Goal: Book appointment/travel/reservation

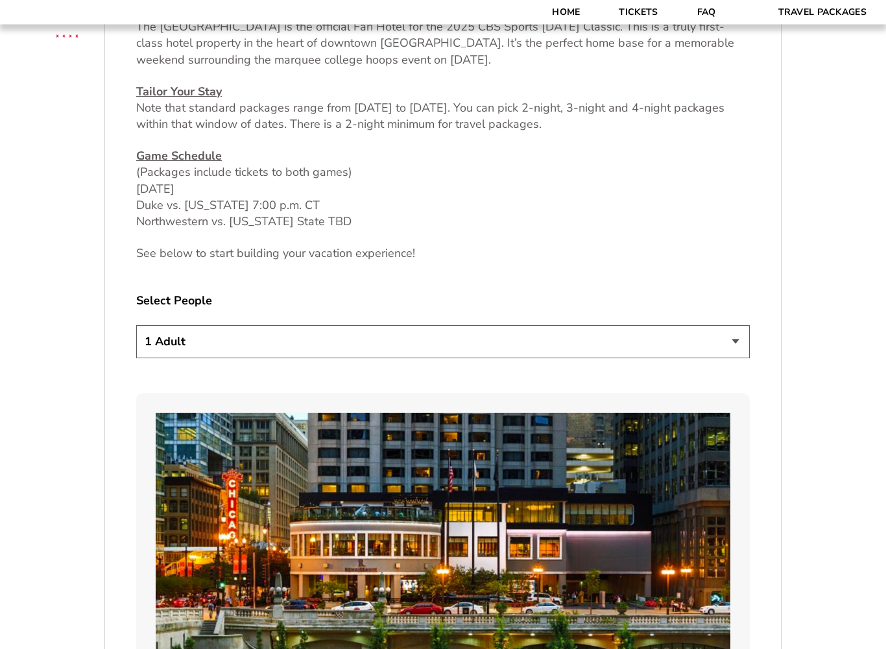
scroll to position [639, 0]
click at [745, 333] on select "1 Adult 2 Adults 3 Adults 4 Adults 2 Adults + 1 Child 2 Adults + 2 Children 2 A…" at bounding box center [443, 341] width 614 height 33
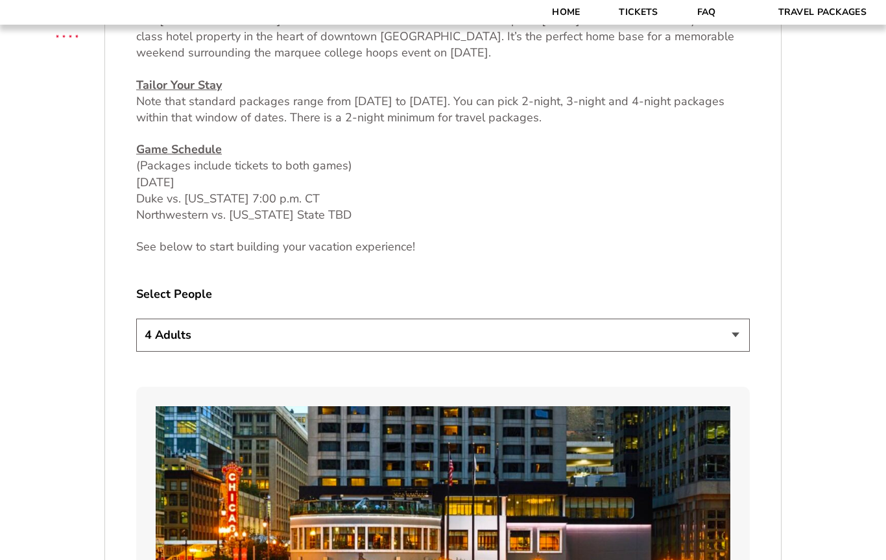
scroll to position [595, 0]
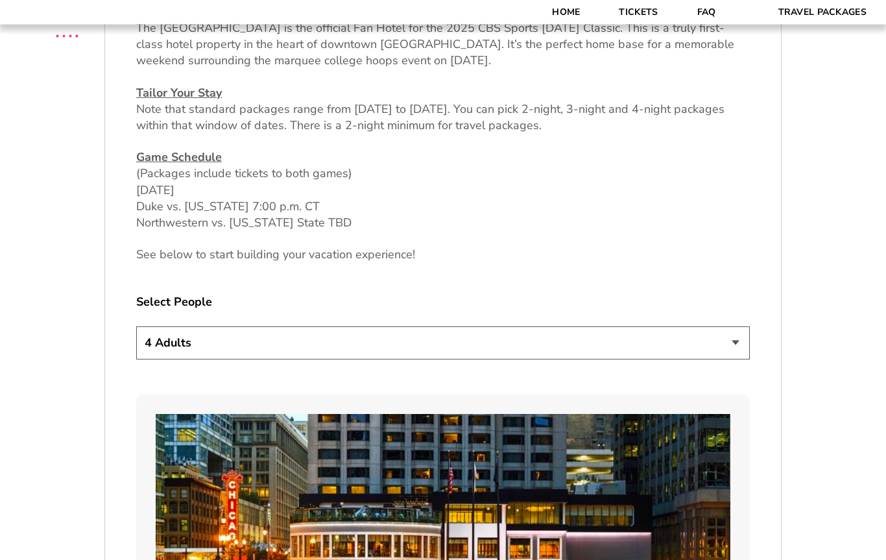
click at [735, 337] on select "1 Adult 2 Adults 3 Adults 4 Adults 2 Adults + 1 Child 2 Adults + 2 Children 2 A…" at bounding box center [443, 343] width 614 height 33
select select "2 Adults"
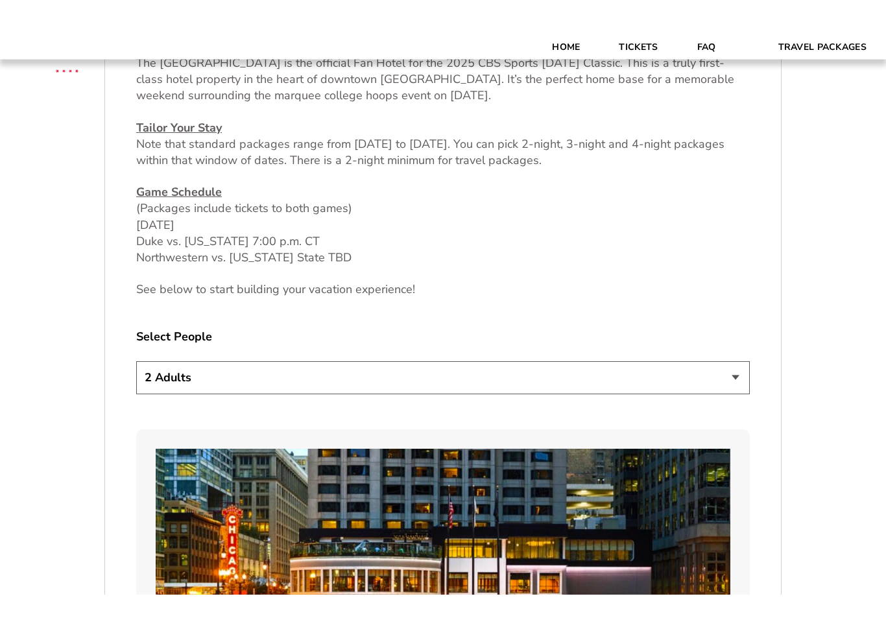
scroll to position [595, 0]
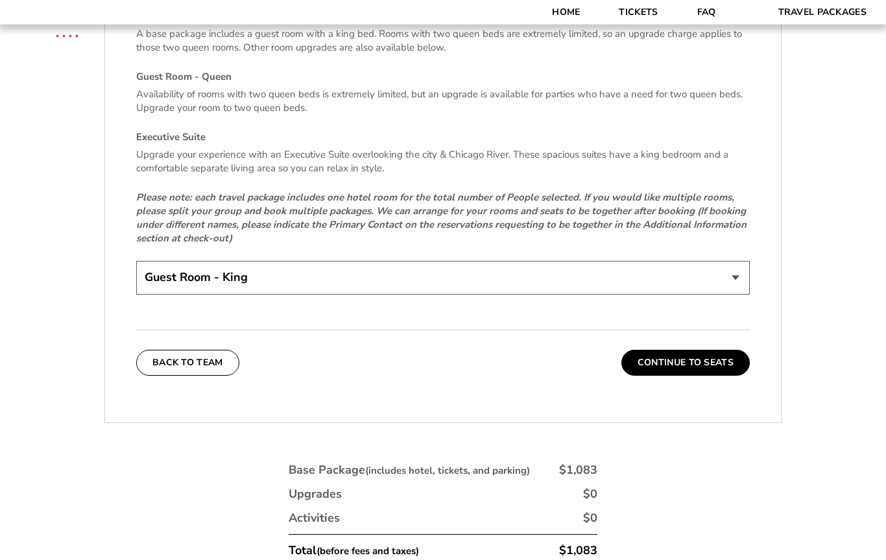
click at [730, 270] on select "Guest Room - King Guest Room - Queen (+$95 per night) Executive Suite (+$315 pe…" at bounding box center [443, 277] width 614 height 33
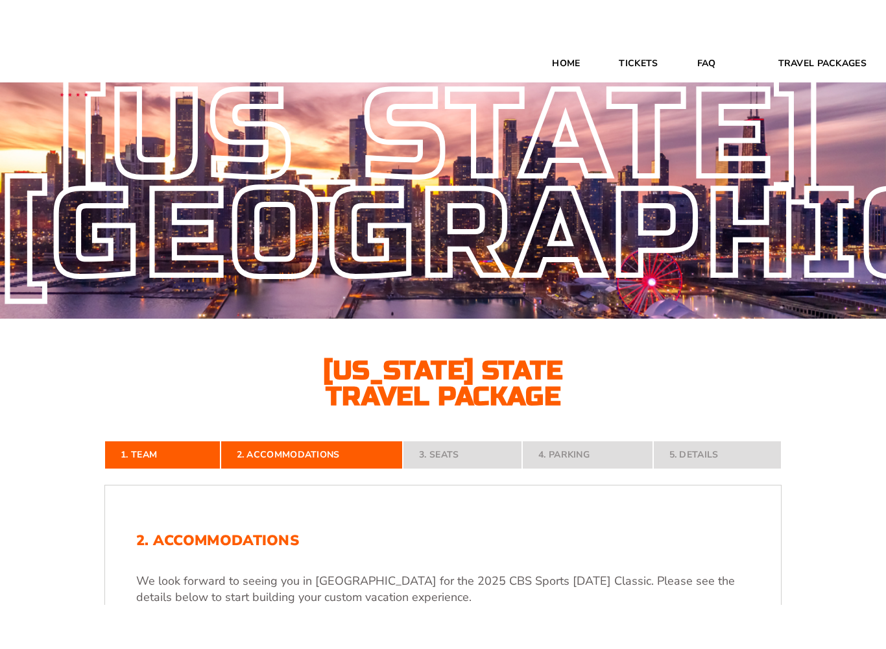
scroll to position [0, 0]
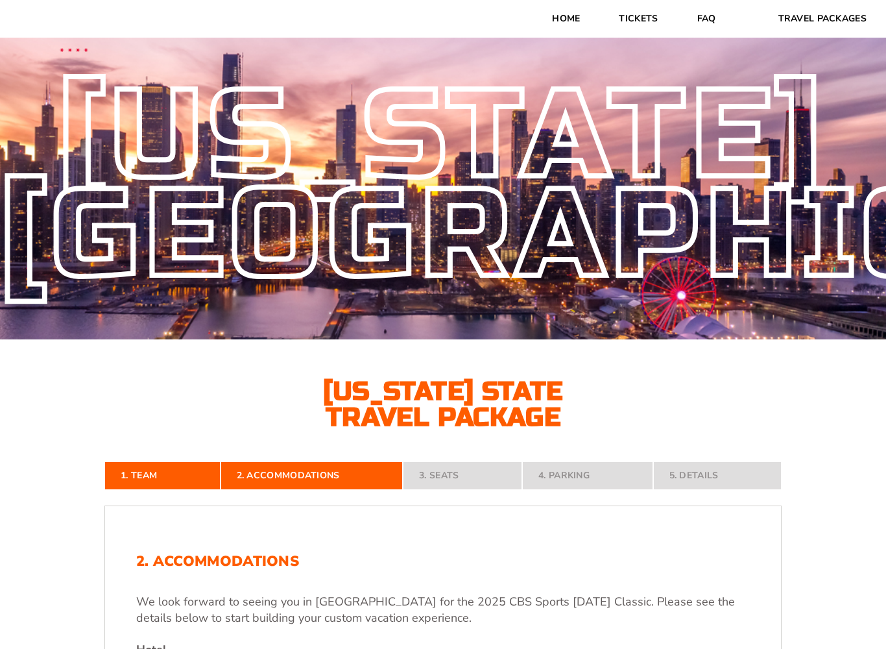
click at [884, 197] on div "[US_STATE][GEOGRAPHIC_DATA]" at bounding box center [443, 185] width 886 height 198
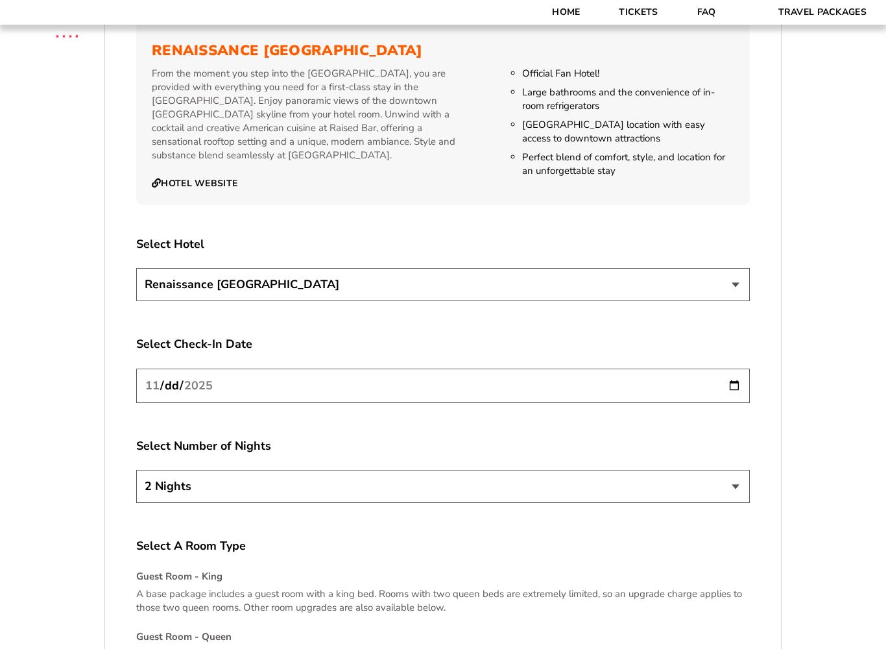
scroll to position [1476, 0]
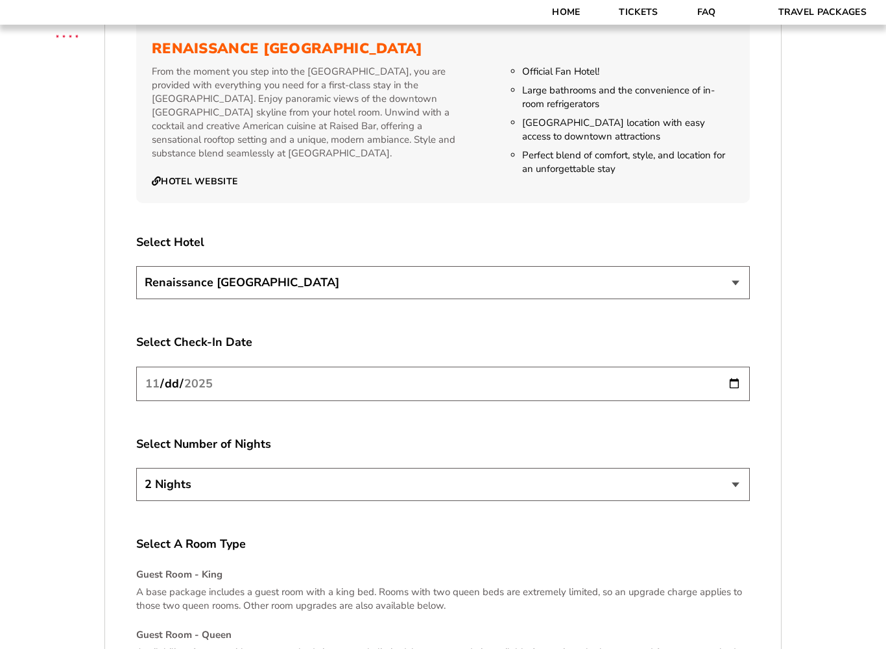
click at [152, 367] on input "[DATE]" at bounding box center [443, 383] width 614 height 34
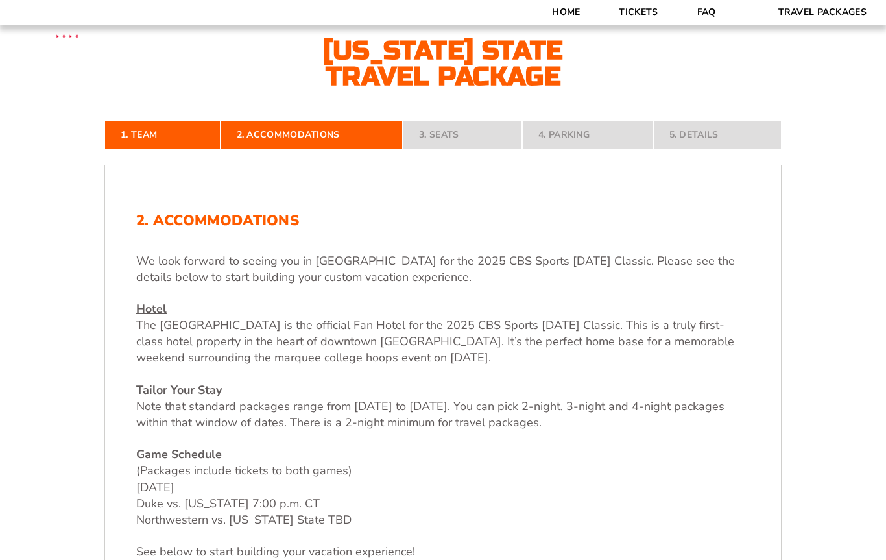
scroll to position [296, 0]
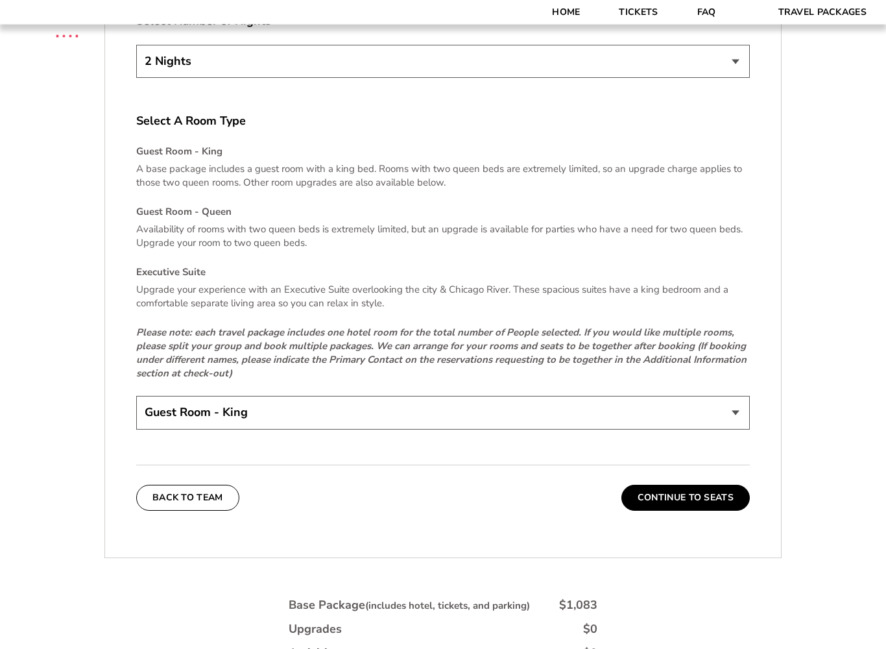
scroll to position [1899, 0]
click at [736, 495] on button "Continue To Seats" at bounding box center [685, 497] width 128 height 26
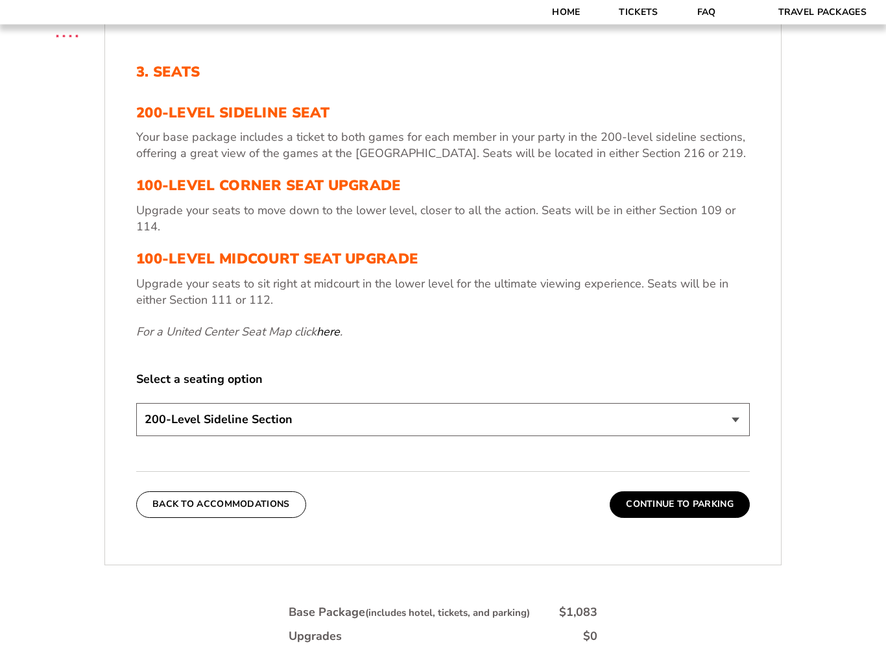
scroll to position [490, 0]
click at [146, 323] on em "For a United Center Seat Map click here ." at bounding box center [239, 331] width 206 height 16
click at [741, 433] on select "200-Level Sideline Section 100-Level Corner Seat Upgrade (+$80 per person) 100-…" at bounding box center [443, 418] width 614 height 33
select select "100-Level Midcourt Seat Upgrade"
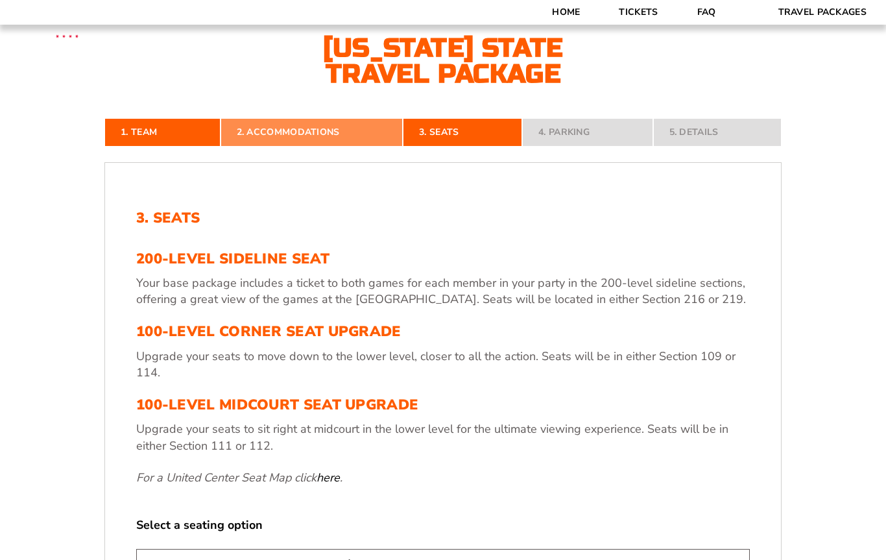
click at [261, 125] on link "2. Accommodations" at bounding box center [312, 132] width 183 height 29
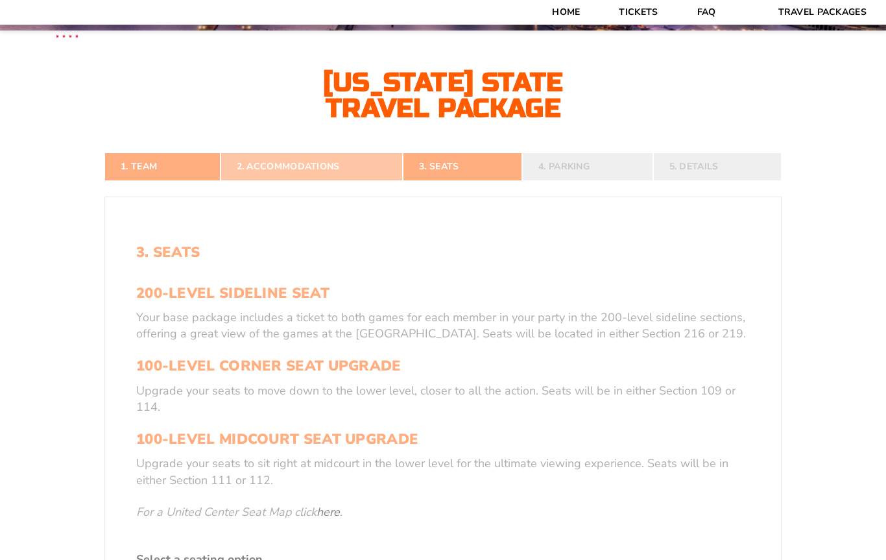
scroll to position [264, 0]
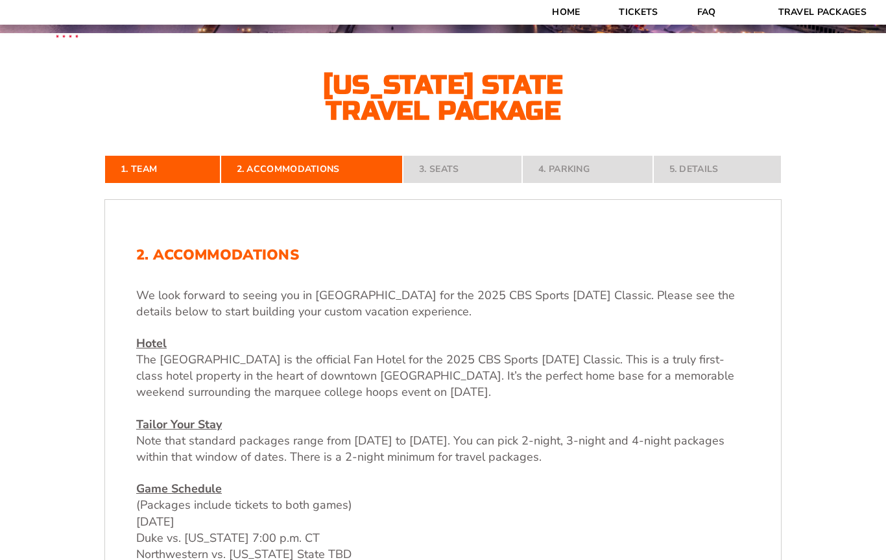
click at [488, 155] on nav "1. Team 2. Accommodations 3. Seats 4. Parking 5. Details" at bounding box center [442, 169] width 677 height 29
click at [501, 163] on nav "1. Team 2. Accommodations 3. Seats 4. Parking 5. Details" at bounding box center [442, 169] width 677 height 29
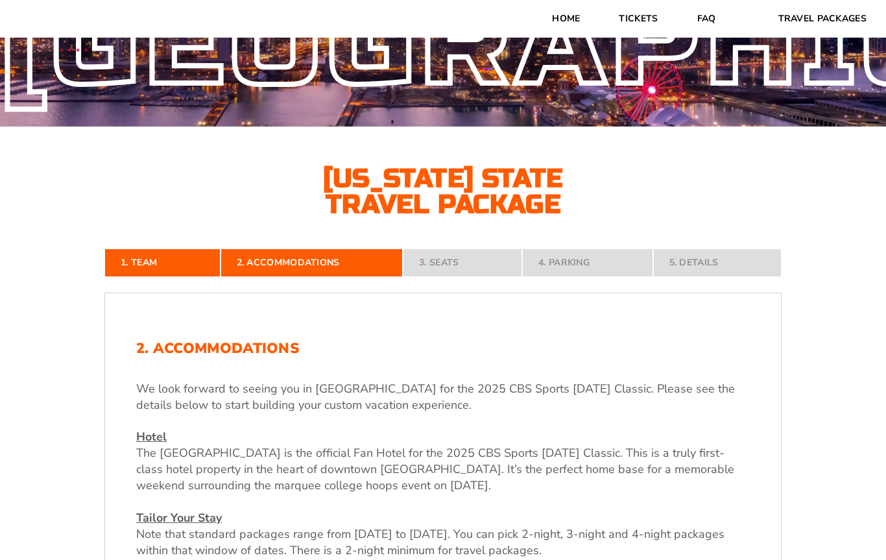
scroll to position [0, 0]
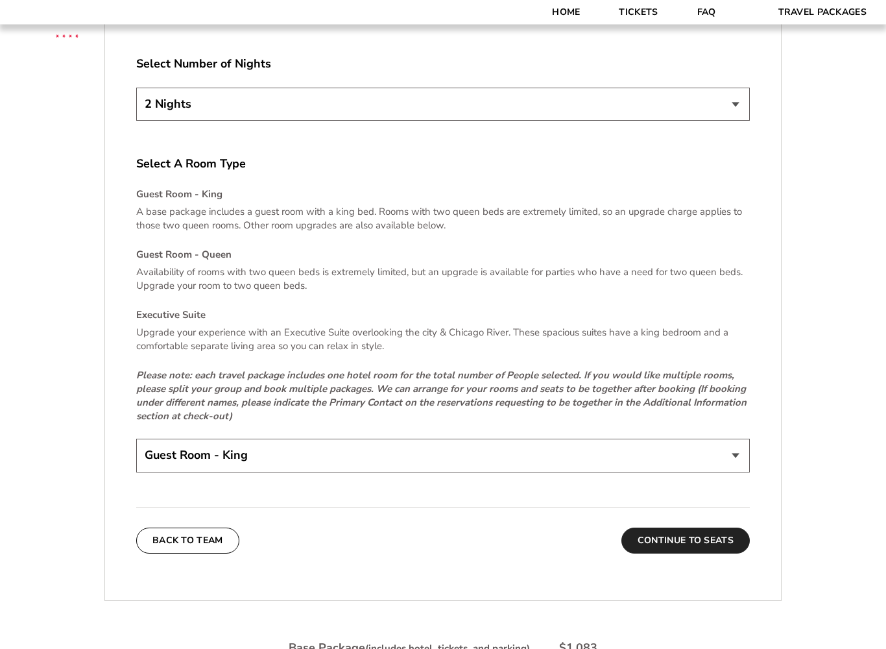
click at [704, 528] on button "Continue To Seats" at bounding box center [685, 541] width 128 height 26
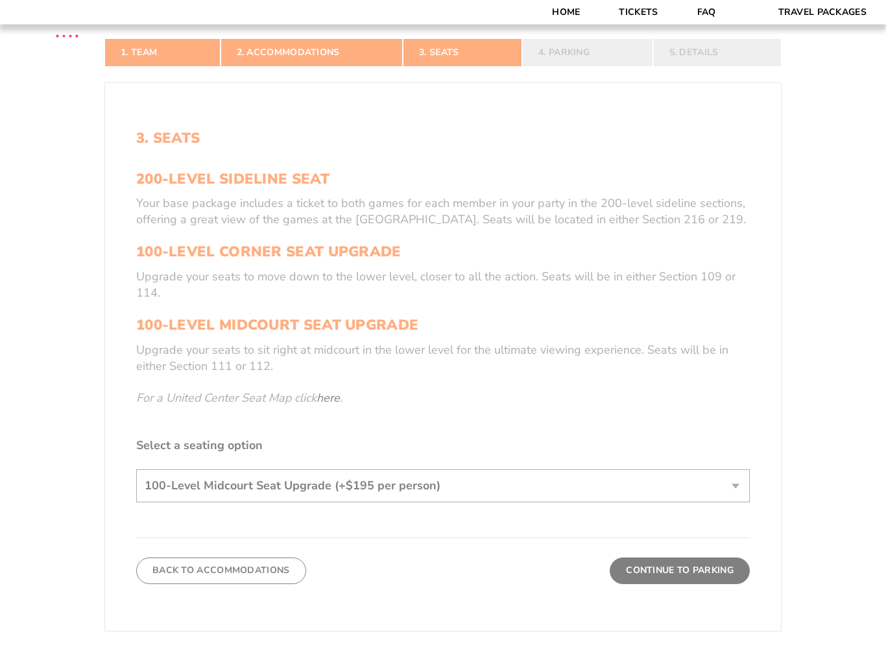
scroll to position [424, 0]
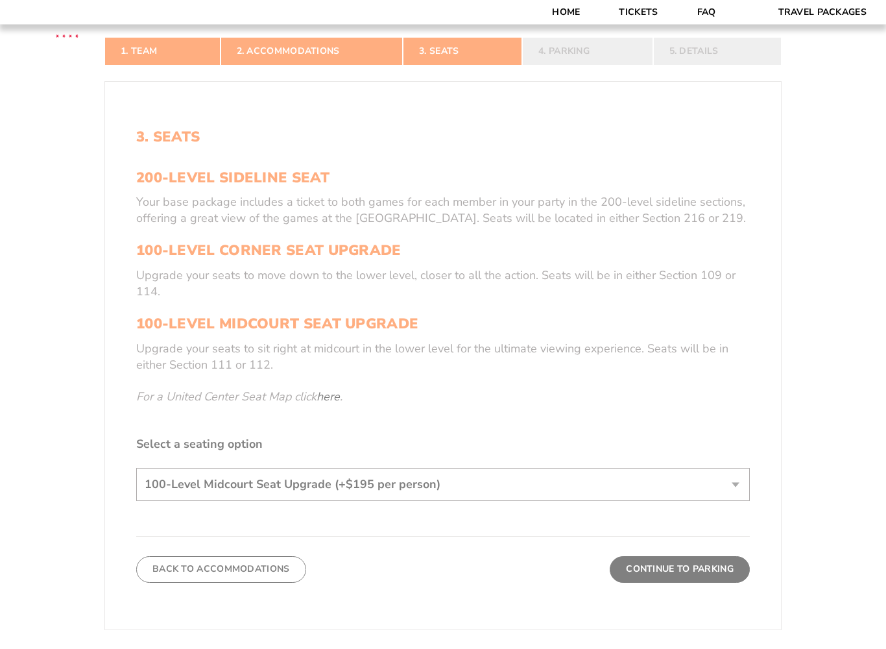
click at [336, 394] on form "[US_STATE] [US_STATE] Travel Package [PERSON_NAME] Travel Package [GEOGRAPHIC_D…" at bounding box center [443, 257] width 886 height 1363
click at [328, 389] on form "[US_STATE] [US_STATE] Travel Package [PERSON_NAME] Travel Package [GEOGRAPHIC_D…" at bounding box center [443, 257] width 886 height 1363
click at [797, 257] on form "[US_STATE] [US_STATE] Travel Package [PERSON_NAME] Travel Package [GEOGRAPHIC_D…" at bounding box center [443, 257] width 886 height 1363
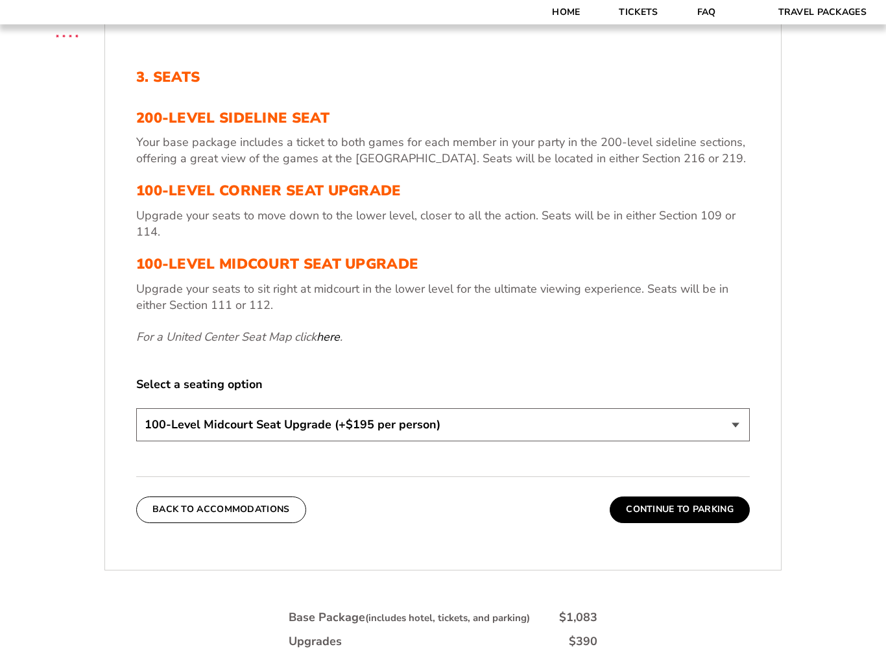
scroll to position [488, 0]
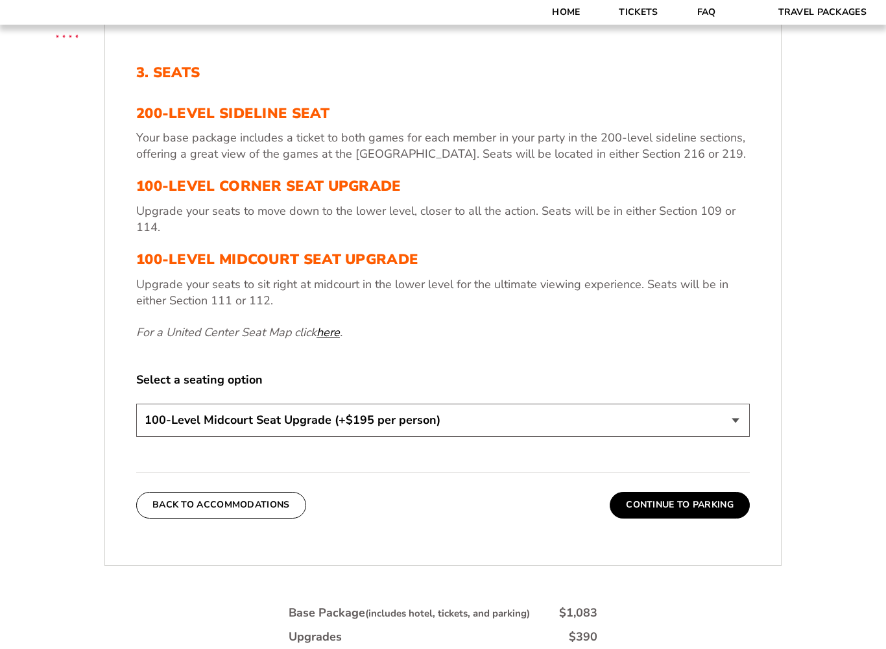
click at [329, 331] on link "here" at bounding box center [328, 332] width 23 height 16
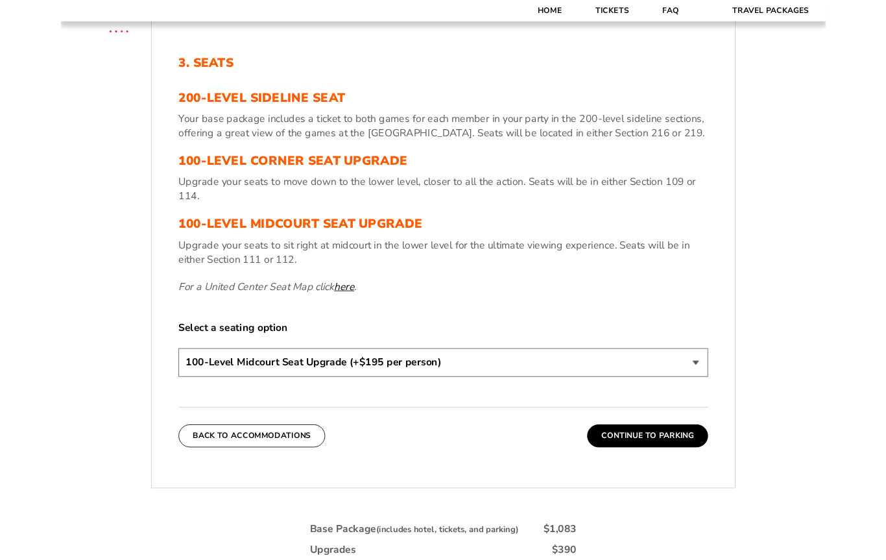
scroll to position [525, 0]
